Goal: Task Accomplishment & Management: Manage account settings

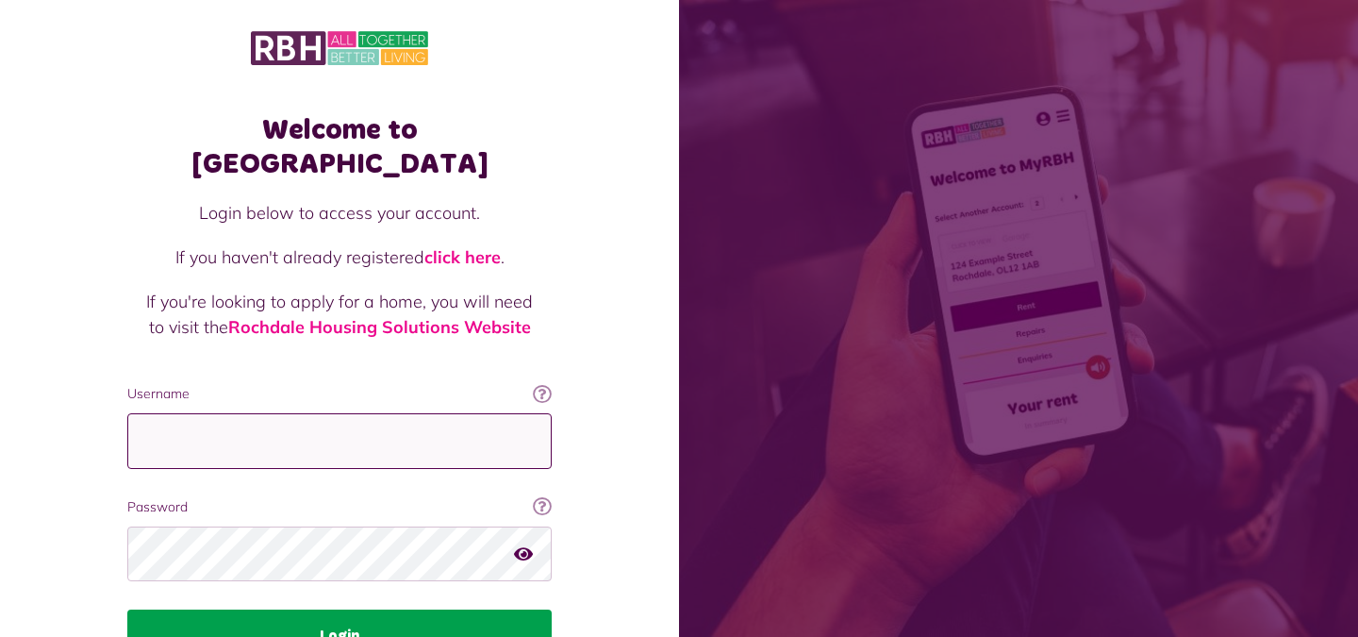
type input "**********"
click at [357, 609] on button "Login" at bounding box center [339, 635] width 424 height 53
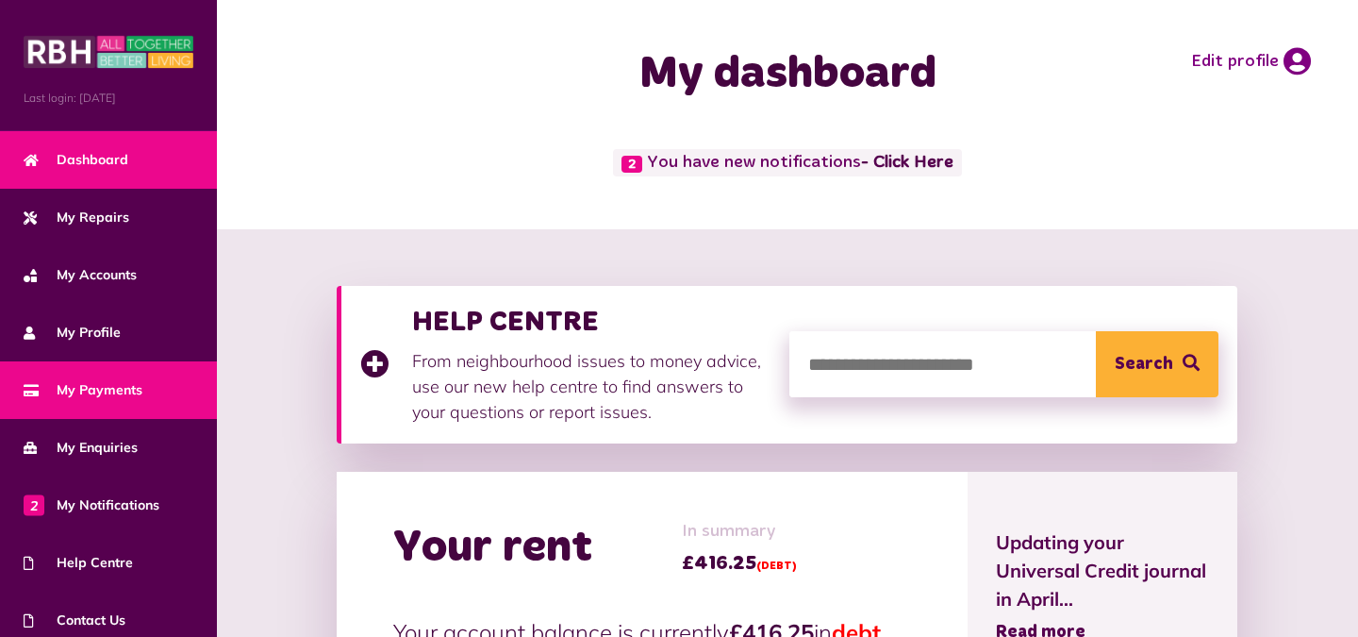
click at [124, 386] on span "My Payments" at bounding box center [83, 390] width 119 height 20
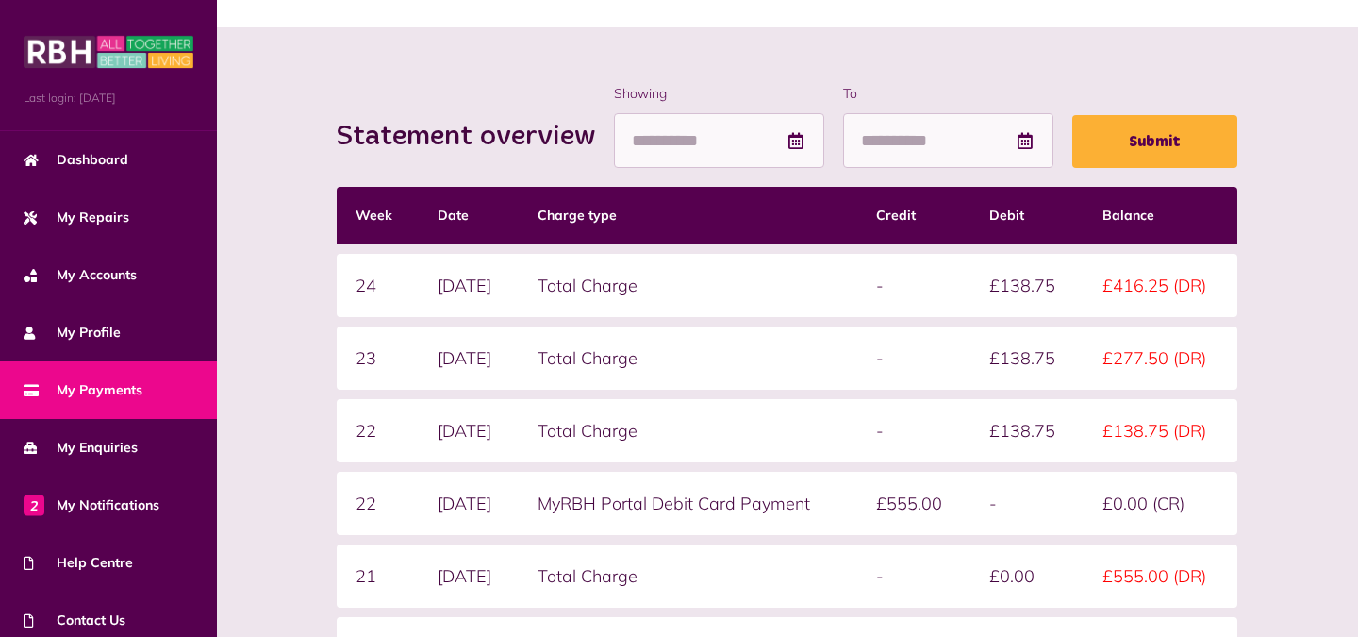
scroll to position [201, 0]
